Goal: Task Accomplishment & Management: Use online tool/utility

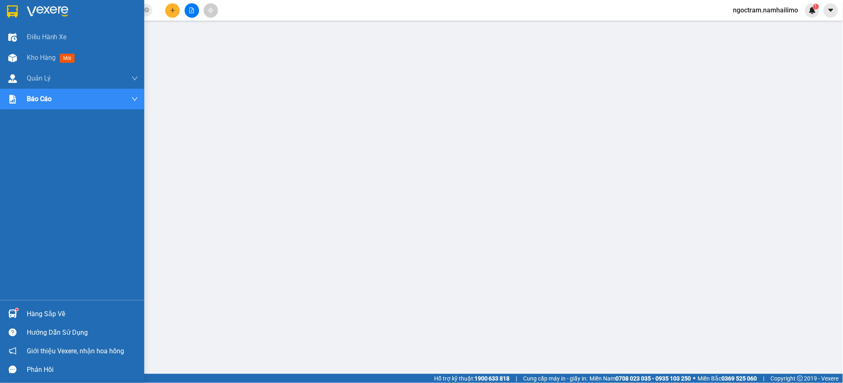
click at [19, 14] on div at bounding box center [12, 11] width 14 height 14
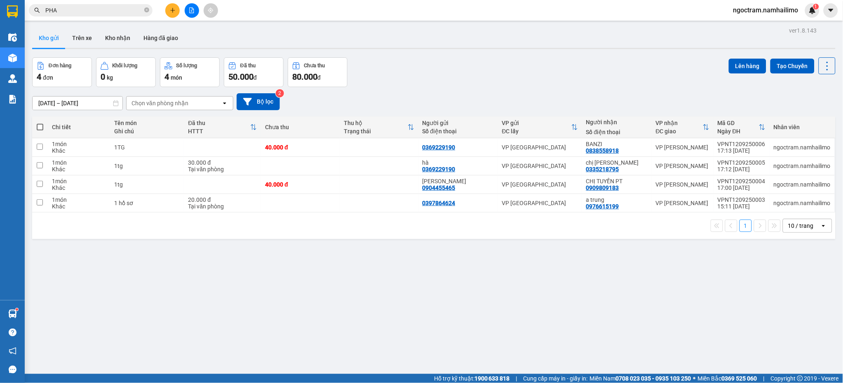
click at [37, 126] on span at bounding box center [40, 127] width 7 height 7
click at [40, 123] on input "checkbox" at bounding box center [40, 123] width 0 height 0
checkbox input "true"
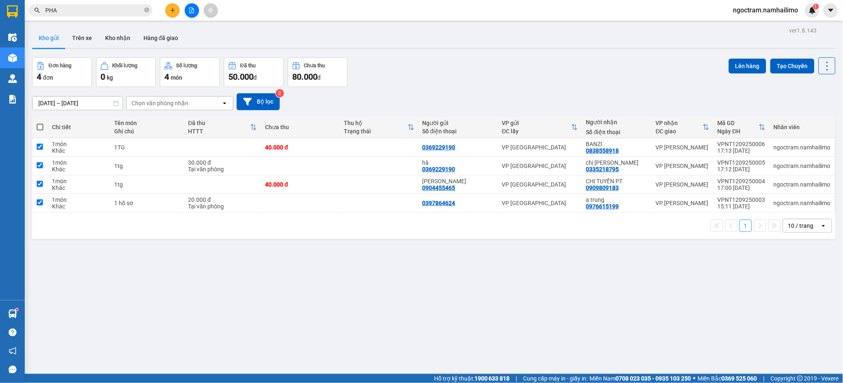
checkbox input "true"
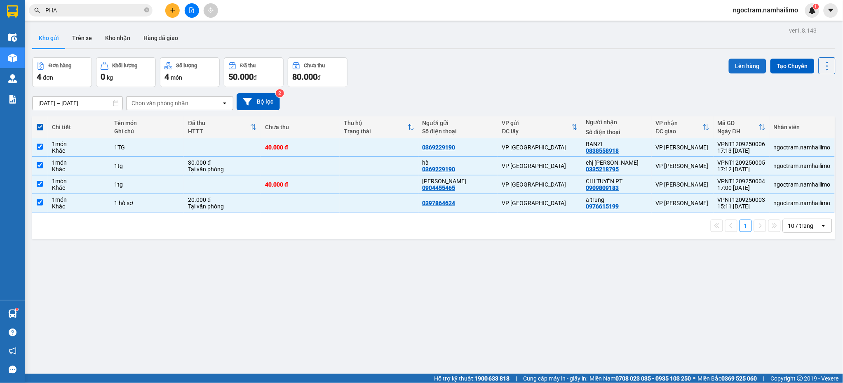
click at [735, 68] on button "Lên hàng" at bounding box center [748, 66] width 38 height 15
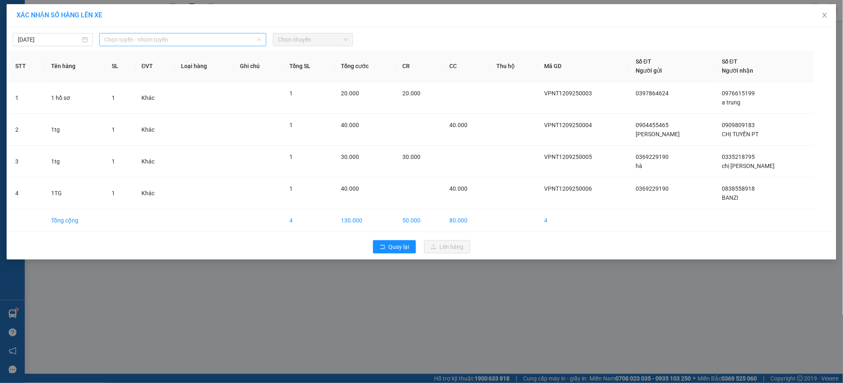
click at [194, 39] on span "Chọn tuyến - nhóm tuyến" at bounding box center [182, 39] width 157 height 12
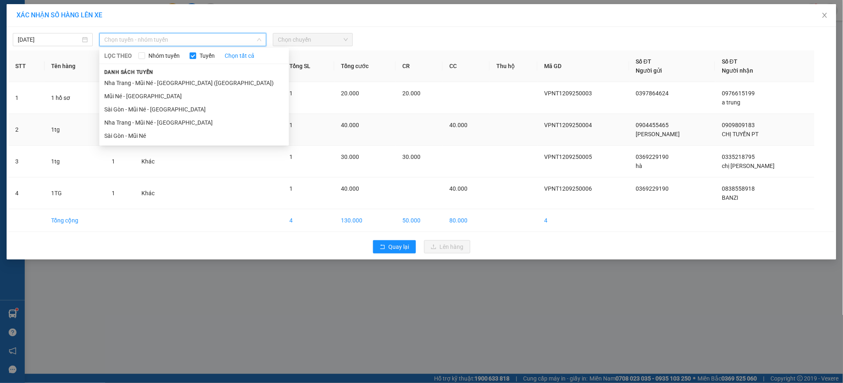
click at [174, 121] on li "Nha Trang - Mũi Né - [GEOGRAPHIC_DATA]" at bounding box center [194, 122] width 190 height 13
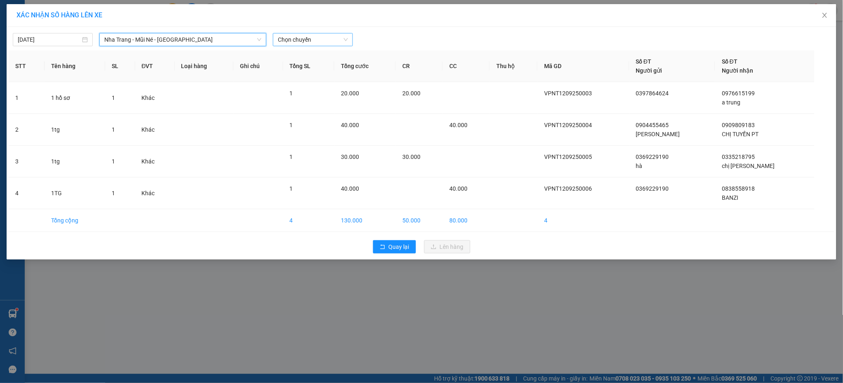
click at [342, 36] on span "Chọn chuyến" at bounding box center [313, 39] width 70 height 12
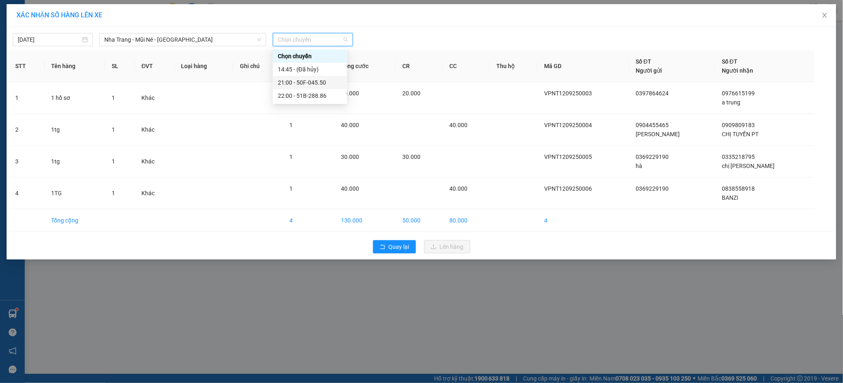
click at [321, 86] on div "21:00 - 50F-045.50" at bounding box center [310, 82] width 64 height 9
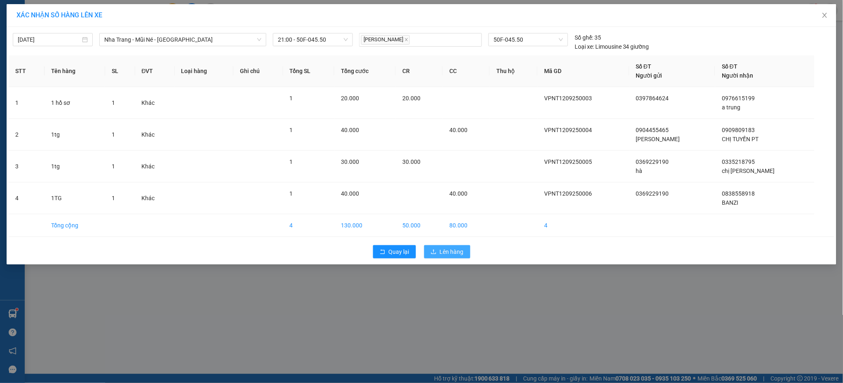
click at [460, 245] on button "Lên hàng" at bounding box center [447, 251] width 46 height 13
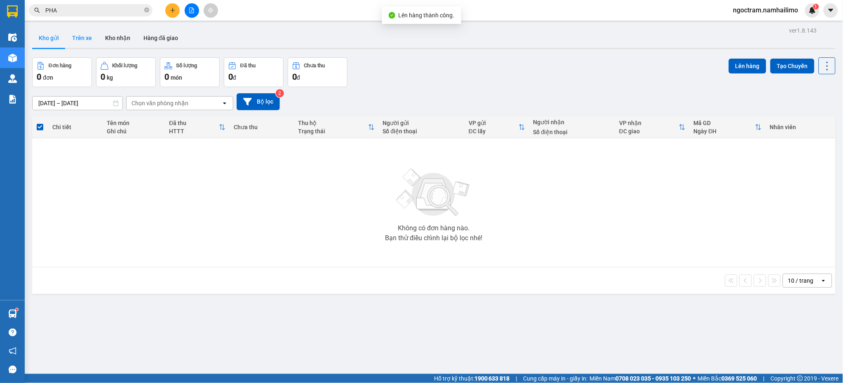
click at [77, 38] on button "Trên xe" at bounding box center [82, 38] width 33 height 20
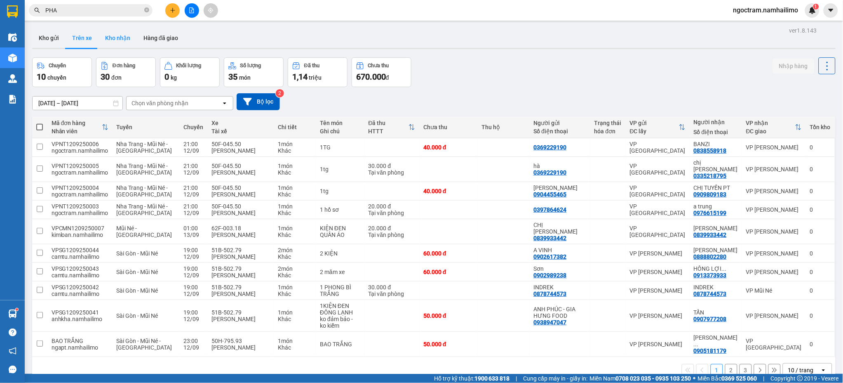
click at [124, 38] on button "Kho nhận" at bounding box center [118, 38] width 38 height 20
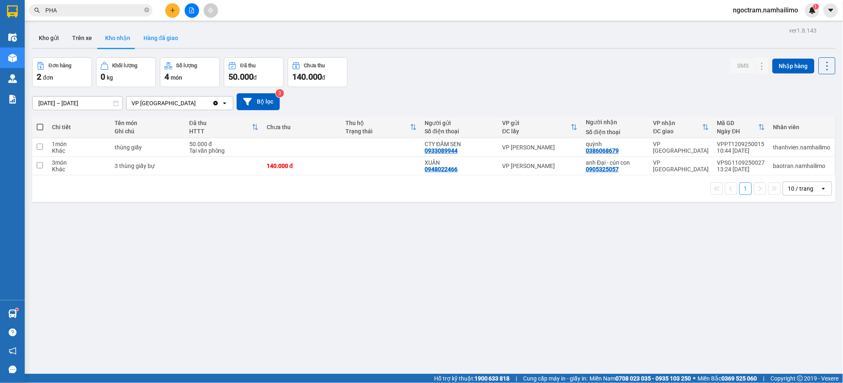
click at [161, 39] on button "Hàng đã giao" at bounding box center [161, 38] width 48 height 20
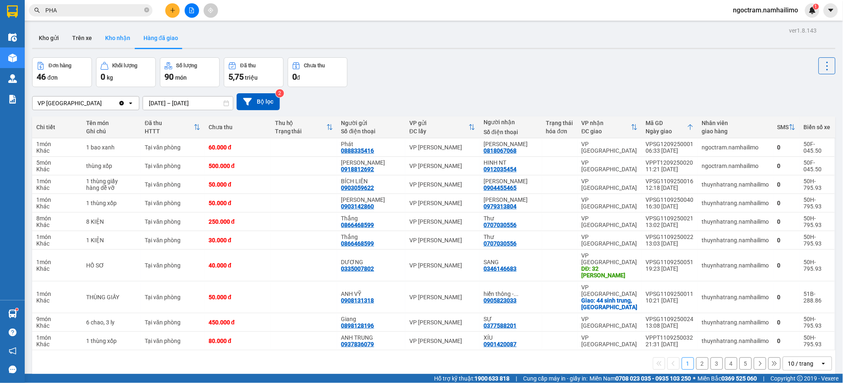
click at [127, 45] on button "Kho nhận" at bounding box center [118, 38] width 38 height 20
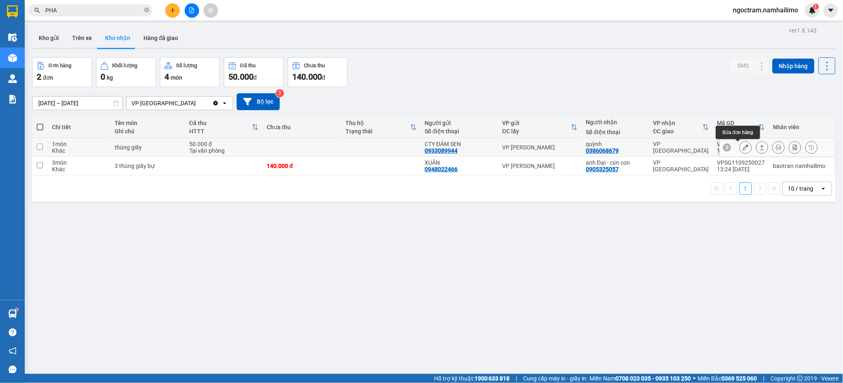
click at [743, 150] on icon at bounding box center [746, 147] width 6 height 6
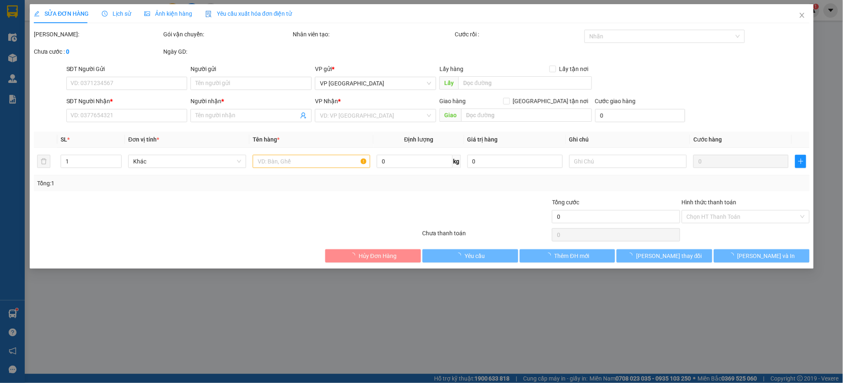
type input "0933089944"
type input "CTY ĐẦM SEN"
type input "0386068679"
type input "quỳnh"
type input "50.000"
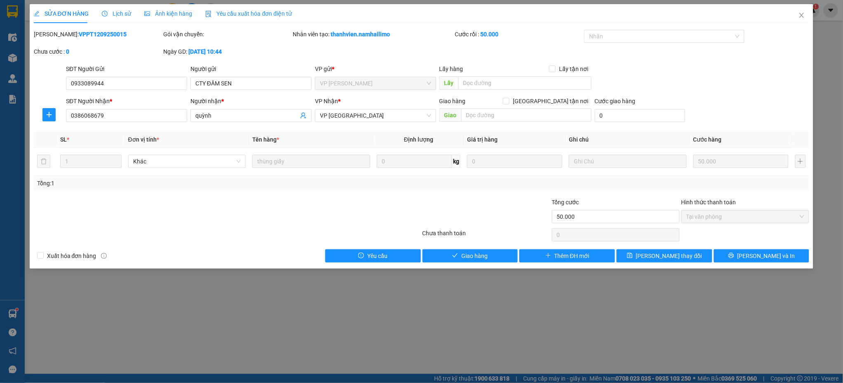
click at [482, 246] on div "Total Paid Fee 50.000 Total UnPaid Fee 0 Cash Collection Total Fee Mã ĐH: VPPT1…" at bounding box center [422, 146] width 776 height 233
click at [479, 254] on span "Giao hàng" at bounding box center [475, 255] width 26 height 9
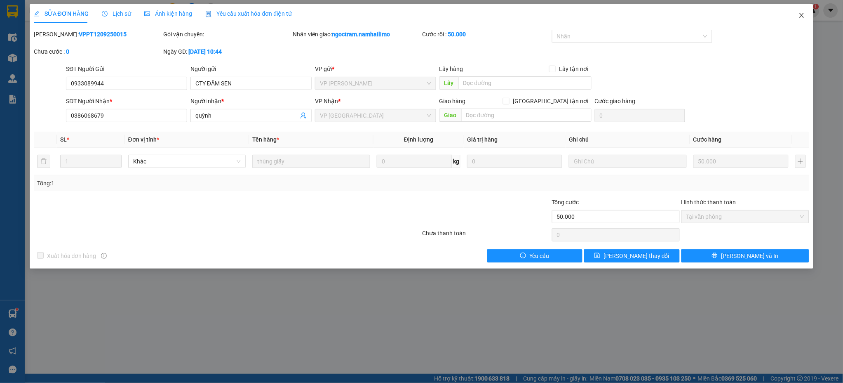
click at [806, 17] on span "Close" at bounding box center [802, 15] width 23 height 23
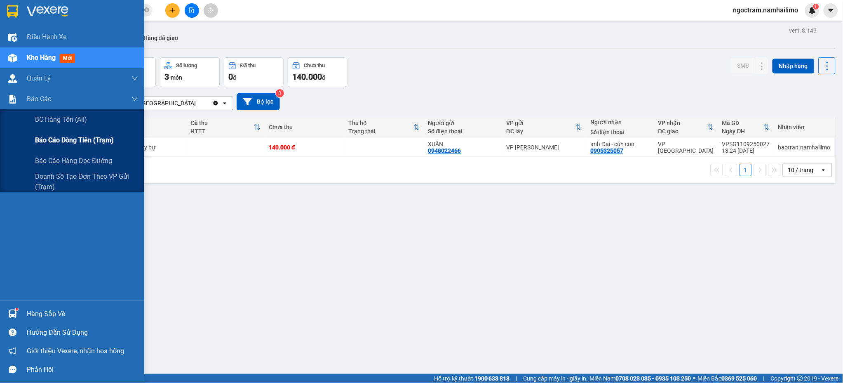
click at [71, 137] on span "Báo cáo dòng tiền (trạm)" at bounding box center [74, 140] width 79 height 10
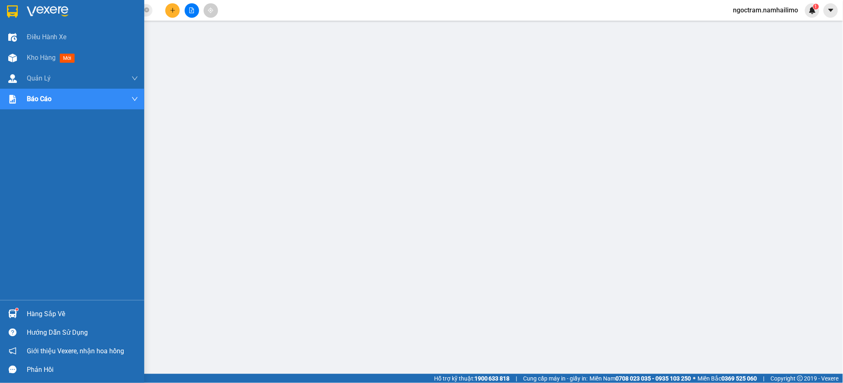
click at [27, 7] on img at bounding box center [48, 11] width 42 height 12
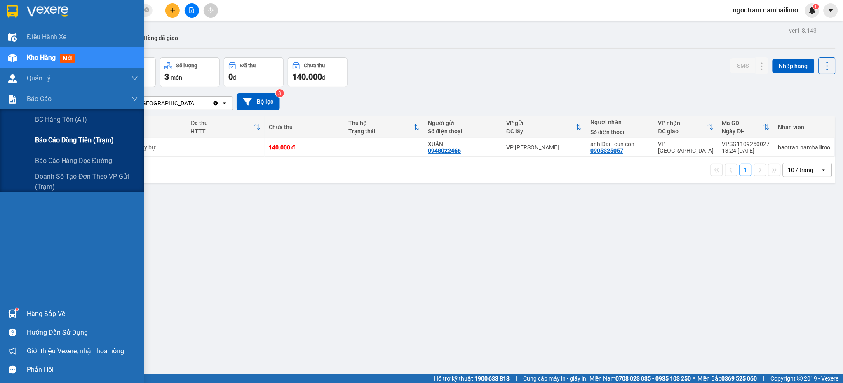
click at [52, 137] on span "Báo cáo dòng tiền (trạm)" at bounding box center [74, 140] width 79 height 10
